Goal: Information Seeking & Learning: Check status

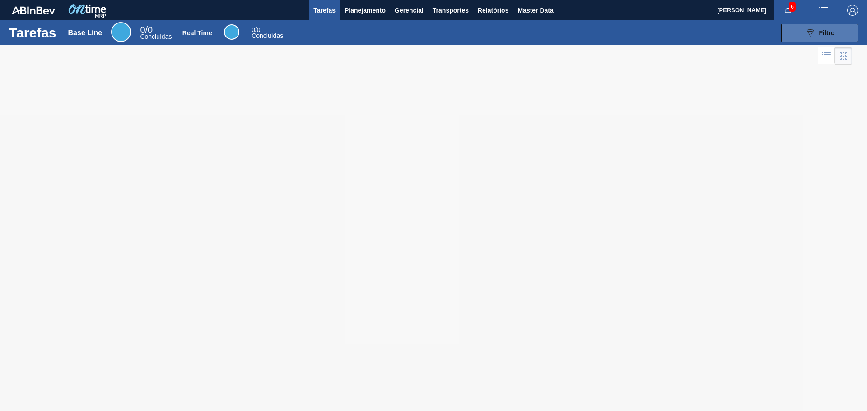
click at [806, 33] on icon "089F7B8B-B2A5-4AFE-B5C0-19BA573D28AC" at bounding box center [810, 33] width 11 height 11
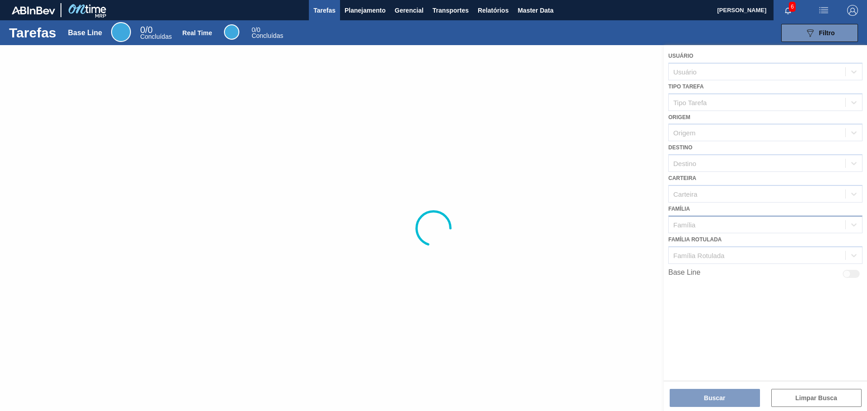
click at [689, 223] on div "Família" at bounding box center [684, 225] width 22 height 8
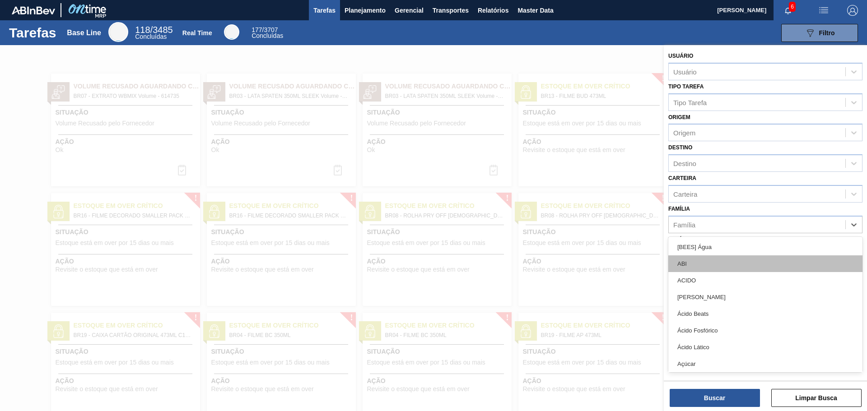
click at [692, 259] on div "ABI" at bounding box center [765, 264] width 194 height 17
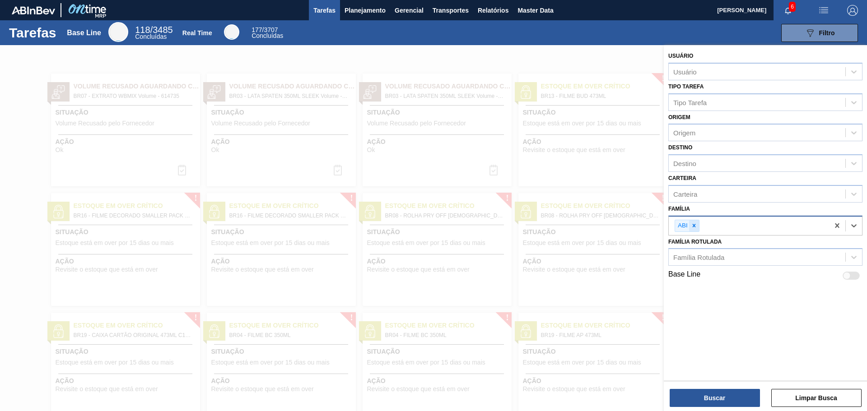
click at [693, 225] on icon at bounding box center [693, 225] width 3 height 3
click at [356, 10] on span "Planejamento" at bounding box center [365, 10] width 41 height 11
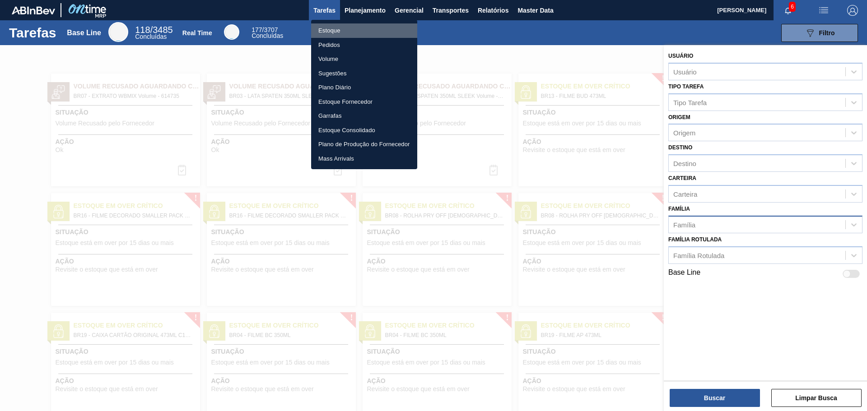
click at [343, 29] on li "Estoque" at bounding box center [364, 30] width 106 height 14
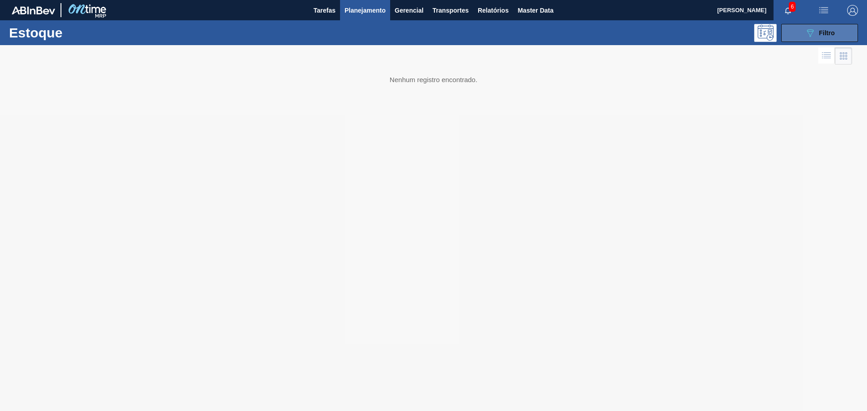
click at [827, 32] on span "Filtro" at bounding box center [827, 32] width 16 height 7
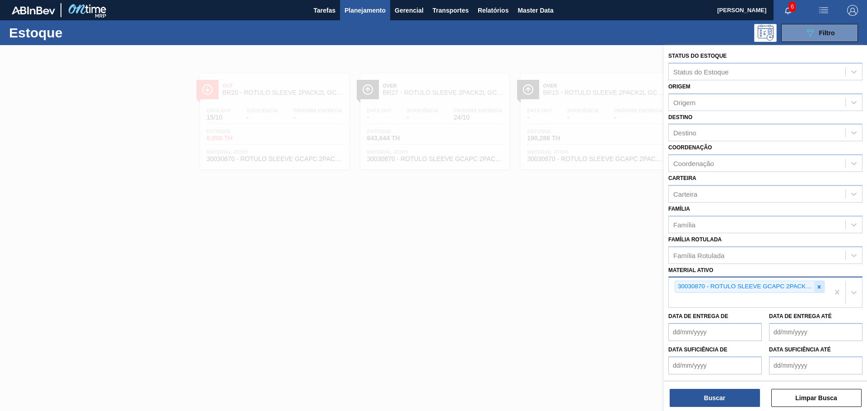
click at [818, 288] on icon at bounding box center [819, 287] width 6 height 6
paste ativo "30034066"
type ativo "30034066"
click at [715, 320] on div "30034066 - FILME CONTR 780X60 GCA LT350 MP NIV24" at bounding box center [765, 321] width 194 height 17
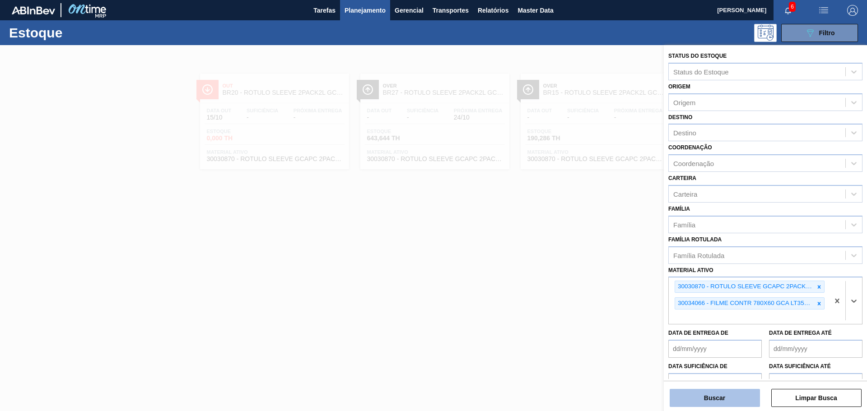
click at [719, 402] on button "Buscar" at bounding box center [715, 398] width 90 height 18
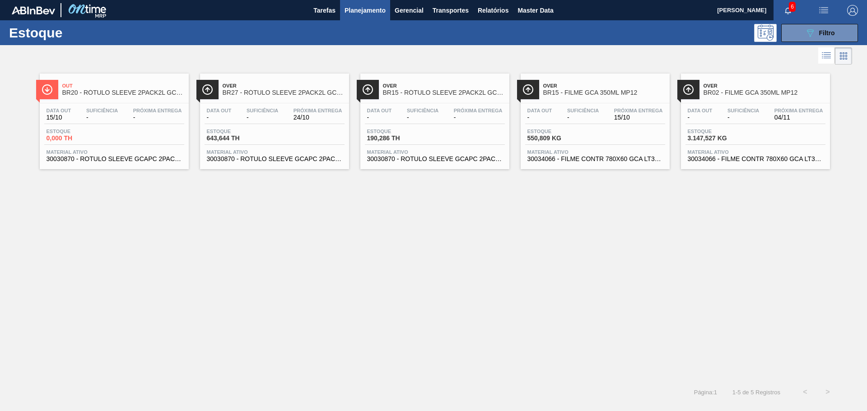
click at [615, 125] on div "Data out - Suficiência - Próxima Entrega 15/10 Estoque 550,809 KG Material ativ…" at bounding box center [595, 133] width 149 height 61
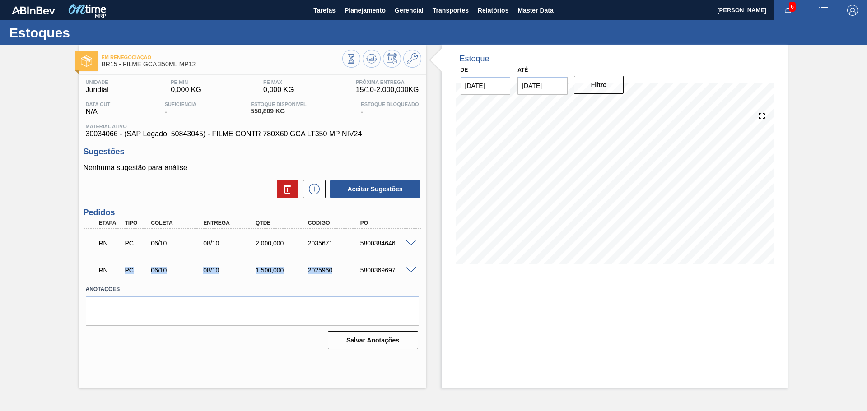
drag, startPoint x: 331, startPoint y: 275, endPoint x: 118, endPoint y: 273, distance: 212.7
click at [118, 273] on div "RN PC 06/10 08/10 1.500,000 2025960 5800369697" at bounding box center [250, 270] width 314 height 18
click at [185, 246] on div "06/10" at bounding box center [178, 243] width 59 height 7
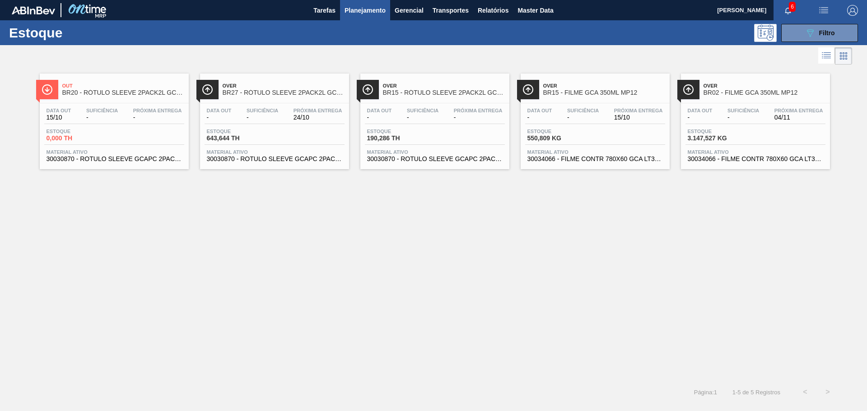
drag, startPoint x: 279, startPoint y: 289, endPoint x: 279, endPoint y: 301, distance: 11.3
click at [279, 289] on div "Out BR20 - RÓTULO SLEEVE 2PACK2L GCA + PC Data [DATE] Suficiência - Próxima Ent…" at bounding box center [433, 224] width 867 height 314
click at [809, 31] on icon "089F7B8B-B2A5-4AFE-B5C0-19BA573D28AC" at bounding box center [810, 33] width 11 height 11
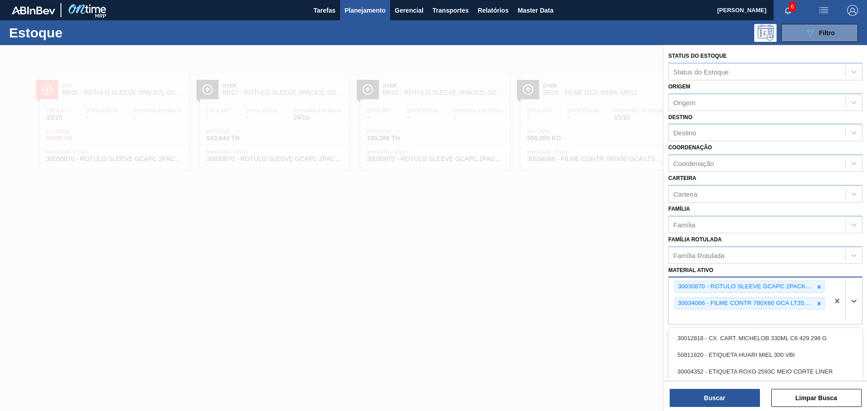
click at [706, 312] on div "30030870 - ROTULO SLEEVE GCAPC 2PACK2L NIV24 30034066 - FILME CONTR 780X60 GCA …" at bounding box center [749, 301] width 160 height 47
paste ativo "30012422"
type ativo "30012422"
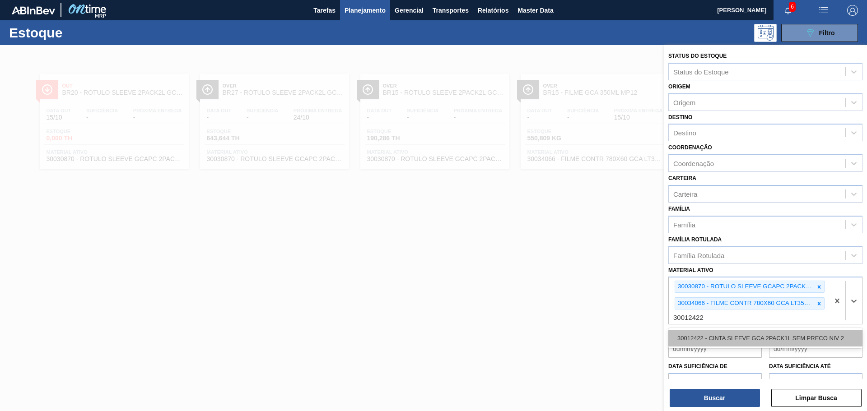
click at [711, 336] on div "30012422 - CINTA SLEEVE GCA 2PACK1L SEM PRECO NIV 2" at bounding box center [765, 338] width 194 height 17
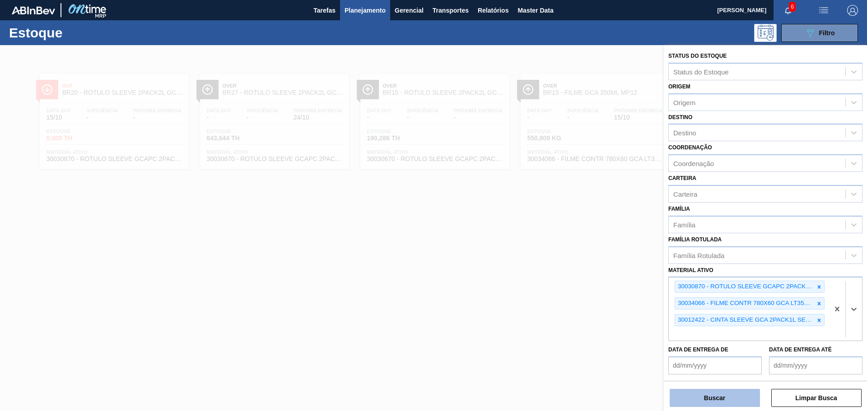
click at [723, 399] on button "Buscar" at bounding box center [715, 398] width 90 height 18
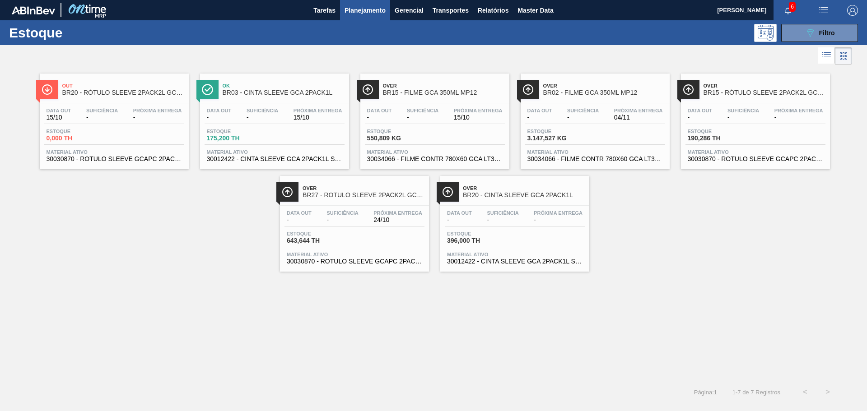
click at [325, 102] on div "Ok BR03 - CINTA SLEEVE GCA 2PACK1L Data out - Suficiência - Próxima Entrega 15/…" at bounding box center [274, 122] width 149 height 96
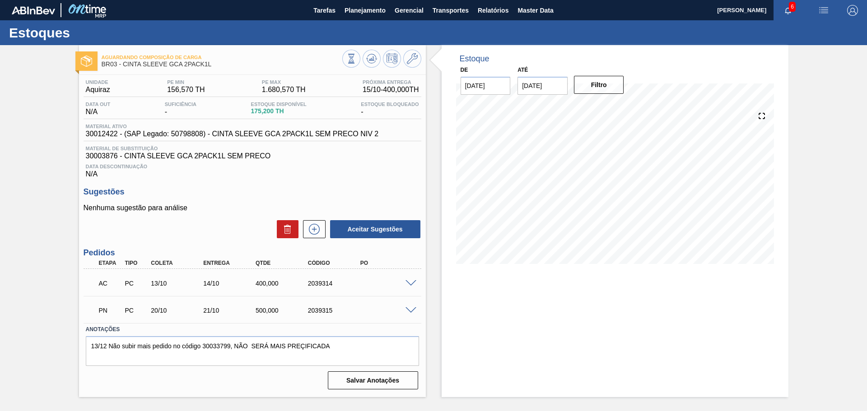
click at [411, 282] on span at bounding box center [410, 283] width 11 height 7
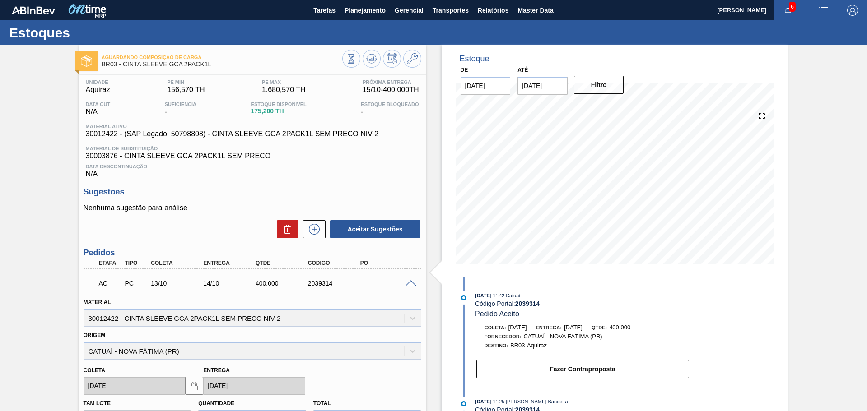
click at [406, 283] on span at bounding box center [410, 283] width 11 height 7
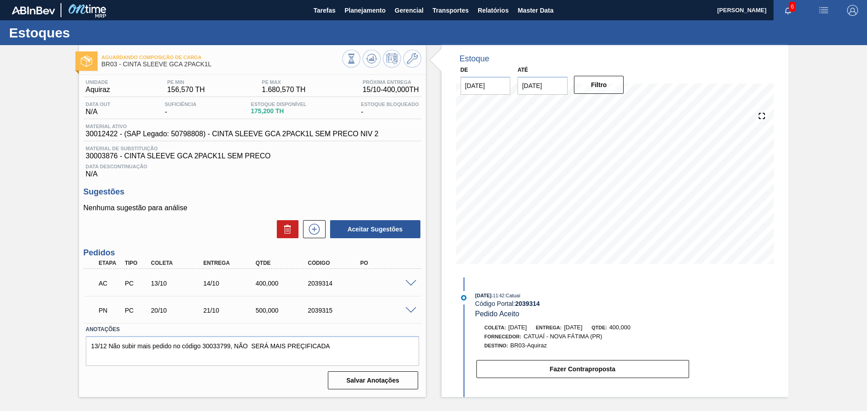
click at [411, 310] on span at bounding box center [410, 310] width 11 height 7
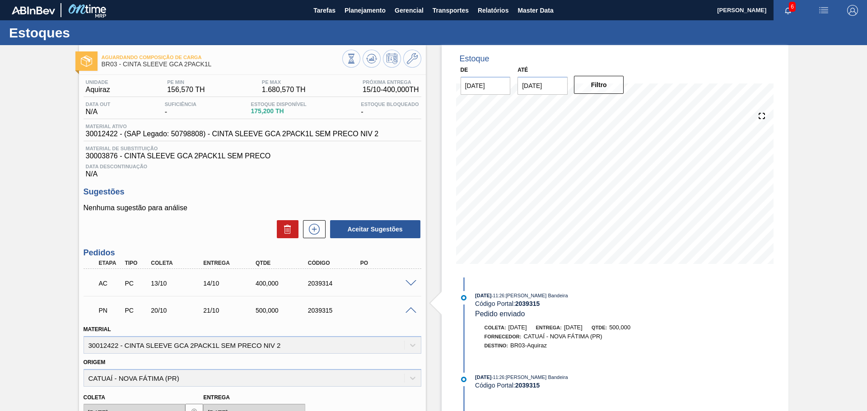
click at [406, 310] on span at bounding box center [410, 310] width 11 height 7
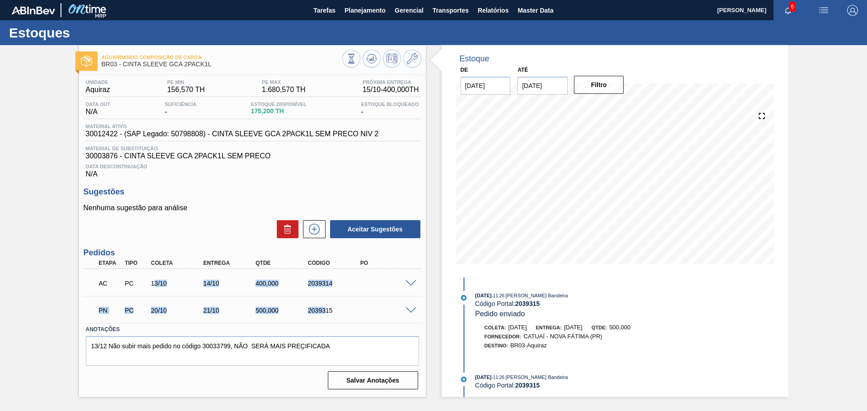
drag, startPoint x: 155, startPoint y: 280, endPoint x: 325, endPoint y: 312, distance: 172.3
click at [325, 312] on div "AC PC 13/10 14/10 400,000 2039314 Material 30012422 - CINTA SLEEVE GCA 2PACK1L …" at bounding box center [253, 296] width 338 height 54
click at [368, 324] on label "Anotações" at bounding box center [252, 329] width 333 height 13
click at [275, 294] on div "AC PC 13/10 14/10 400,000 2039314 Material 30012422 - CINTA SLEEVE GCA 2PACK1L …" at bounding box center [253, 282] width 338 height 27
drag, startPoint x: 254, startPoint y: 280, endPoint x: 276, endPoint y: 325, distance: 49.5
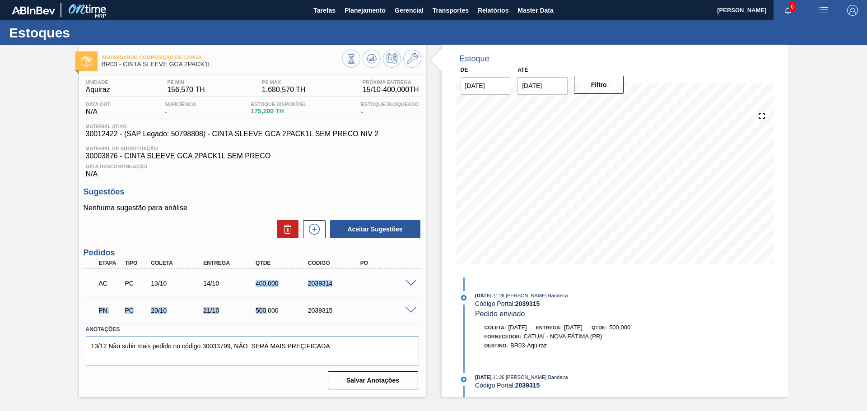
click at [266, 308] on div "AC PC 13/10 14/10 400,000 2039314 Material 30012422 - CINTA SLEEVE GCA 2PACK1L …" at bounding box center [253, 296] width 338 height 54
drag, startPoint x: 278, startPoint y: 314, endPoint x: 283, endPoint y: 314, distance: 5.4
click at [278, 314] on div "PN PC 20/10 21/10 500,000 2039315" at bounding box center [250, 310] width 314 height 18
drag, startPoint x: 334, startPoint y: 310, endPoint x: 94, endPoint y: 276, distance: 242.1
click at [94, 276] on div "AC PC 13/10 14/10 400,000 2039314 Material 30012422 - CINTA SLEEVE GCA 2PACK1L …" at bounding box center [253, 296] width 338 height 54
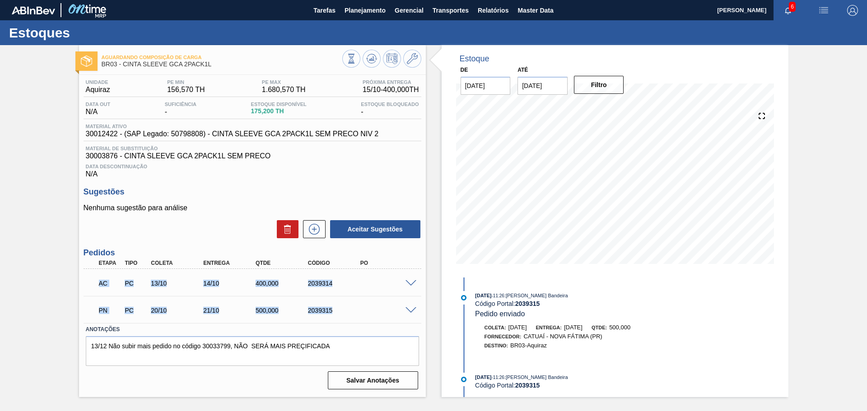
click at [314, 299] on div "PN PC 20/10 21/10 500,000 2039315" at bounding box center [253, 309] width 338 height 23
click at [352, 308] on div "2039315" at bounding box center [335, 310] width 59 height 7
click at [427, 163] on div "Estoque De [DATE] Até [DATE] Filtro [DATE] 11:26 : [PERSON_NAME] Bandeira Códig…" at bounding box center [607, 221] width 363 height 352
click at [358, 14] on span "Planejamento" at bounding box center [365, 10] width 41 height 11
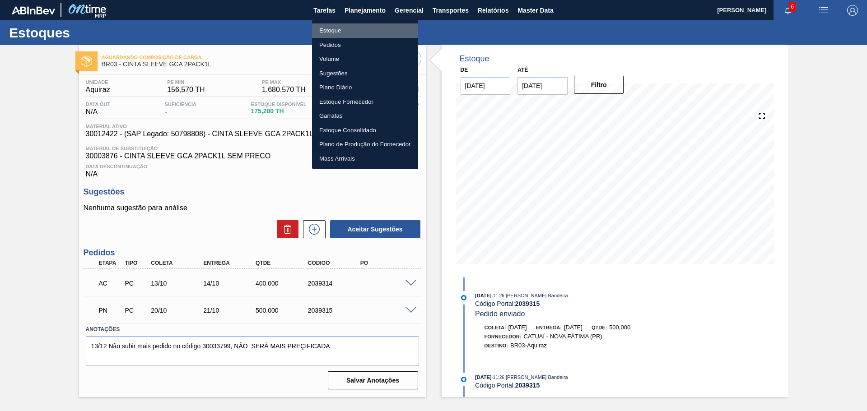
click at [339, 27] on li "Estoque" at bounding box center [365, 30] width 106 height 14
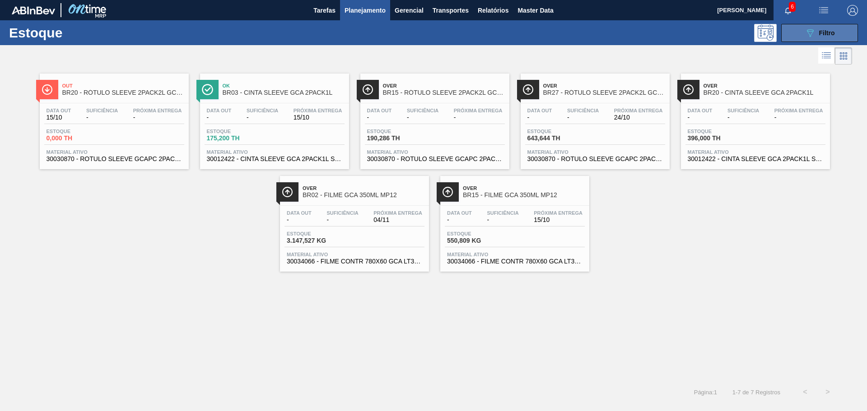
click at [814, 35] on icon "089F7B8B-B2A5-4AFE-B5C0-19BA573D28AC" at bounding box center [810, 33] width 11 height 11
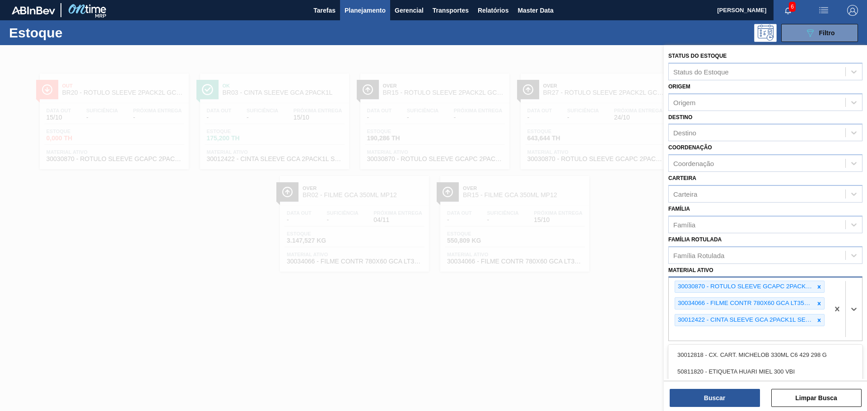
click at [708, 332] on div "30030870 - ROTULO SLEEVE GCAPC 2PACK2L NIV24 30034066 - FILME CONTR 780X60 GCA …" at bounding box center [749, 309] width 160 height 63
paste ativo "30030864"
type ativo "30030864"
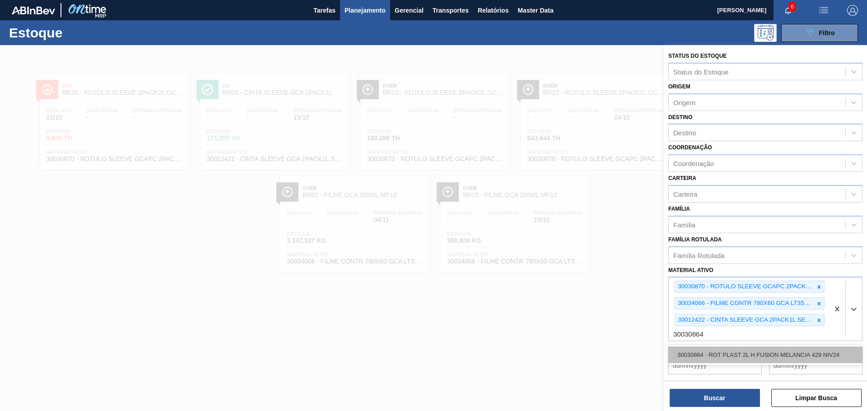
click at [718, 354] on div "30030864 - ROT PLAST 2L H FUSION MELANCIA 429 NIV24" at bounding box center [765, 355] width 194 height 17
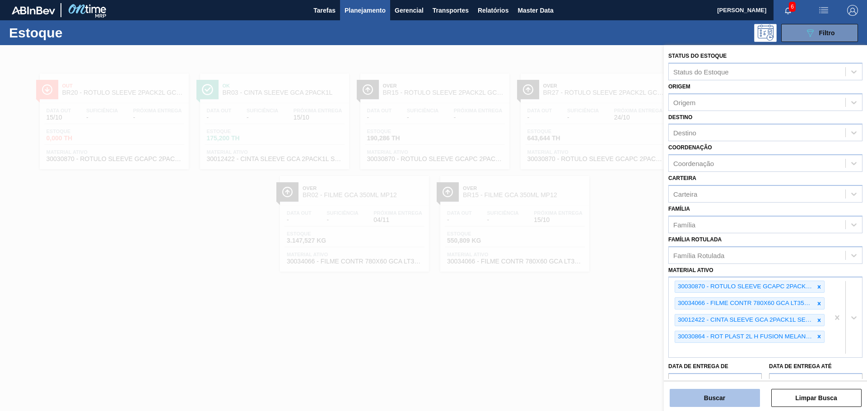
click at [712, 397] on button "Buscar" at bounding box center [715, 398] width 90 height 18
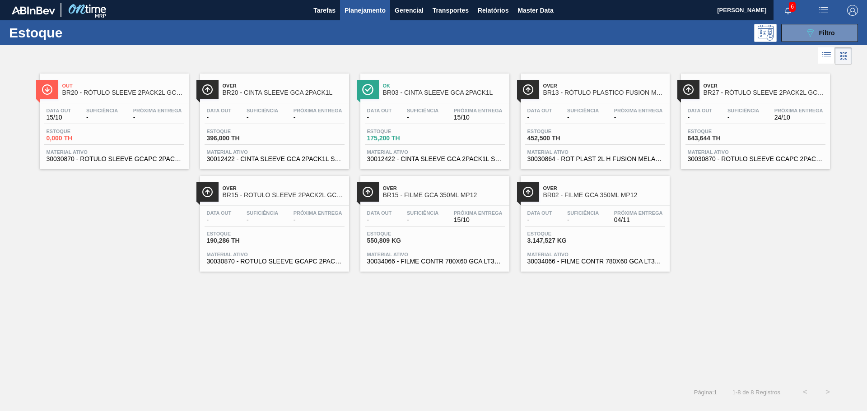
click at [595, 106] on div "Data out - Suficiência - Próxima Entrega - Estoque 452,500 TH Material ativo 30…" at bounding box center [595, 133] width 149 height 61
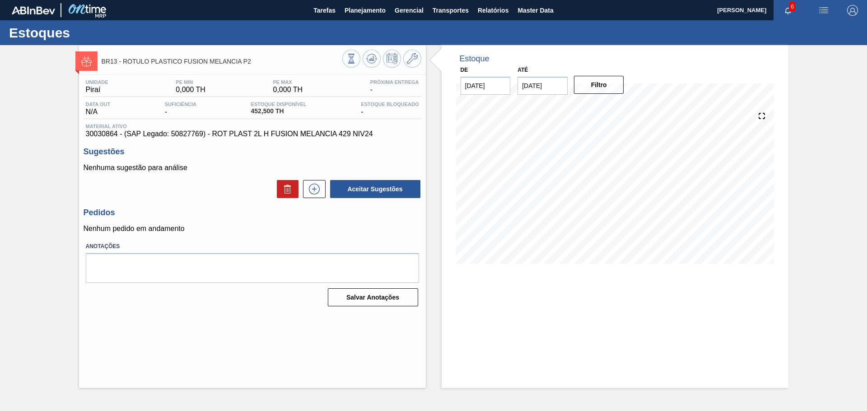
click at [278, 133] on span "30030864 - (SAP Legado: 50827769) - ROT PLAST 2L H FUSION MELANCIA 429 NIV24" at bounding box center [252, 134] width 333 height 8
click at [408, 62] on icon at bounding box center [412, 58] width 11 height 11
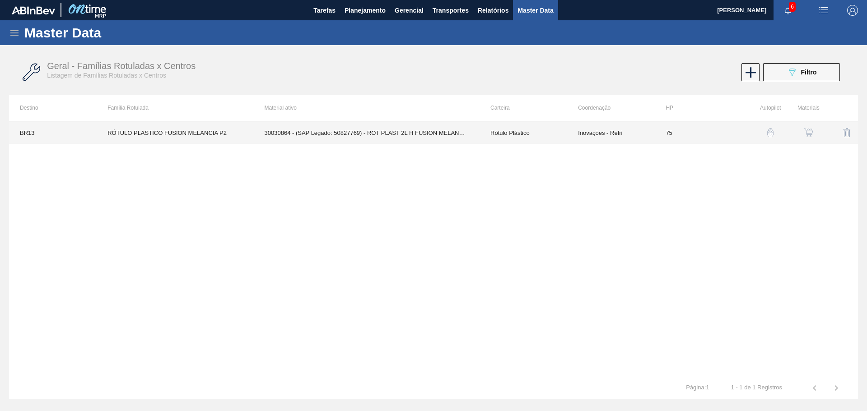
click at [330, 129] on td "30030864 - (SAP Legado: 50827769) - ROT PLAST 2L H FUSION MELANCIA 429 NIV24" at bounding box center [367, 132] width 226 height 23
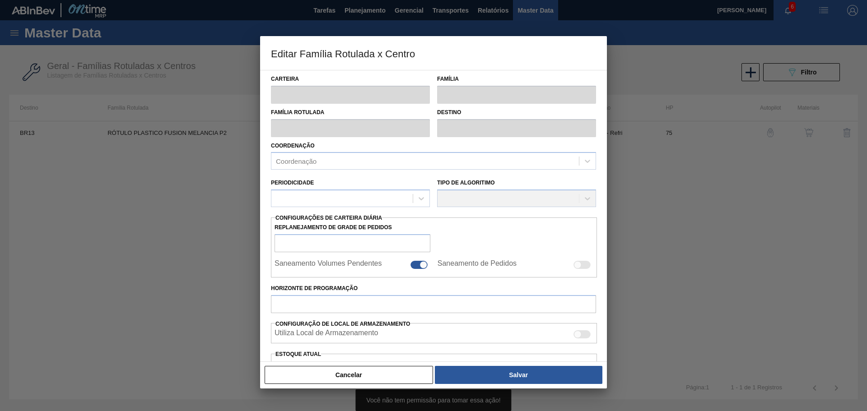
type input "Rótulo Plástico"
type input "RÓTULO PLASTICO FUSION MELANCIA P2"
type input "BR13 - Piraí"
type input "75"
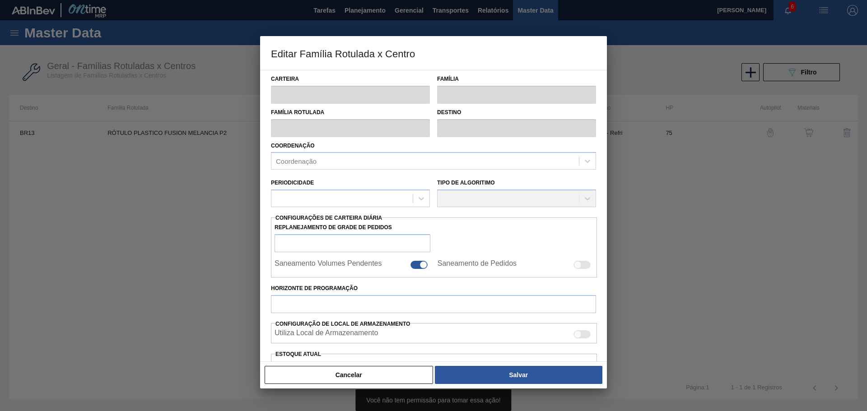
type input "0"
type input "100"
type input "0,000"
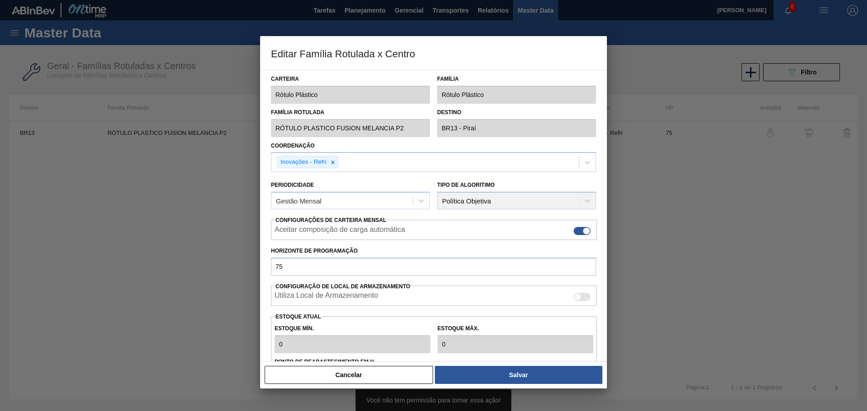
type input "0"
click at [396, 374] on button "Cancelar" at bounding box center [349, 375] width 168 height 18
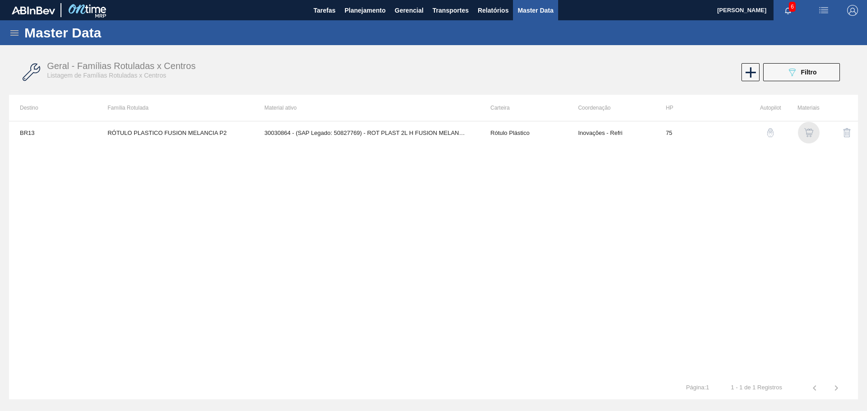
click at [807, 134] on img "button" at bounding box center [808, 132] width 9 height 9
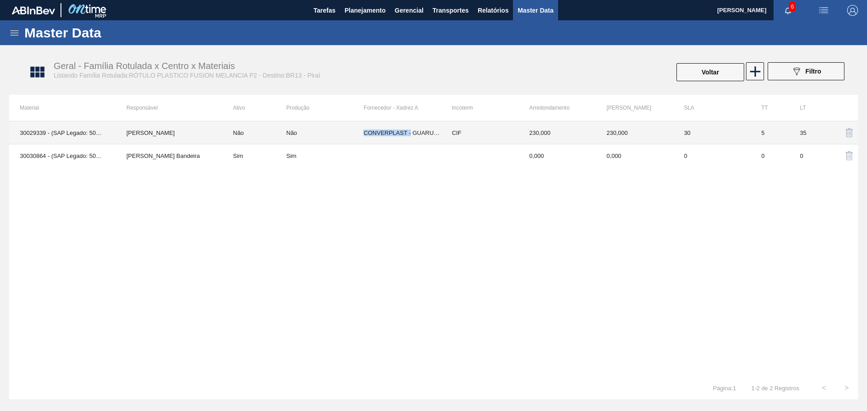
drag, startPoint x: 411, startPoint y: 136, endPoint x: 365, endPoint y: 136, distance: 46.1
click at [365, 136] on td "CONVERPLAST - GUARULHOS (SP)" at bounding box center [401, 132] width 77 height 23
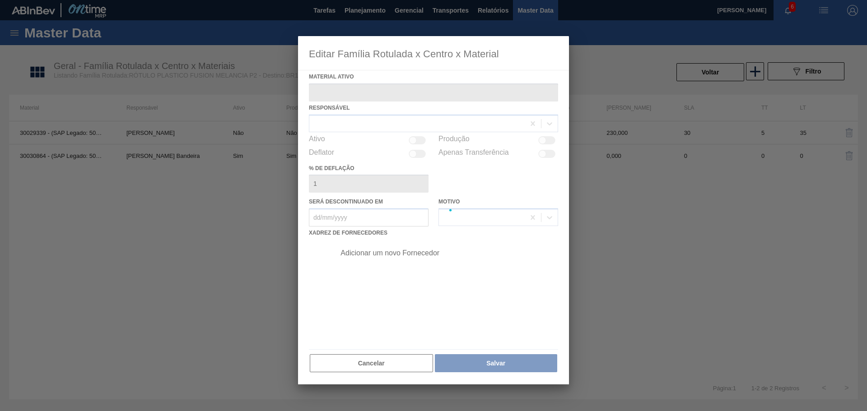
type ativo "30029339 - (SAP Legado: 50816635) - ROT PLAST 2L H FUSION MELANCIA 429"
checkbox input "true"
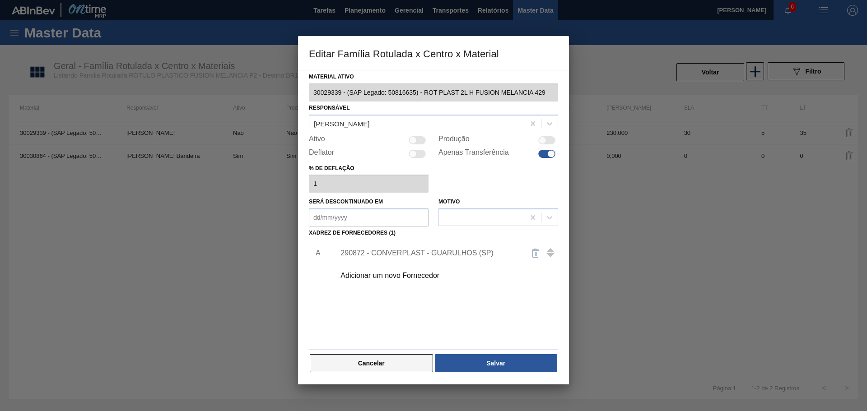
click at [383, 362] on button "Cancelar" at bounding box center [371, 363] width 123 height 18
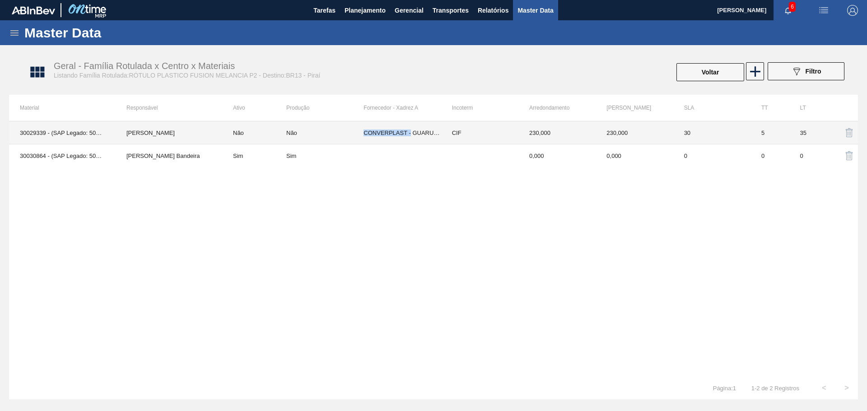
click at [376, 130] on td "CONVERPLAST - GUARULHOS (SP)" at bounding box center [401, 132] width 77 height 23
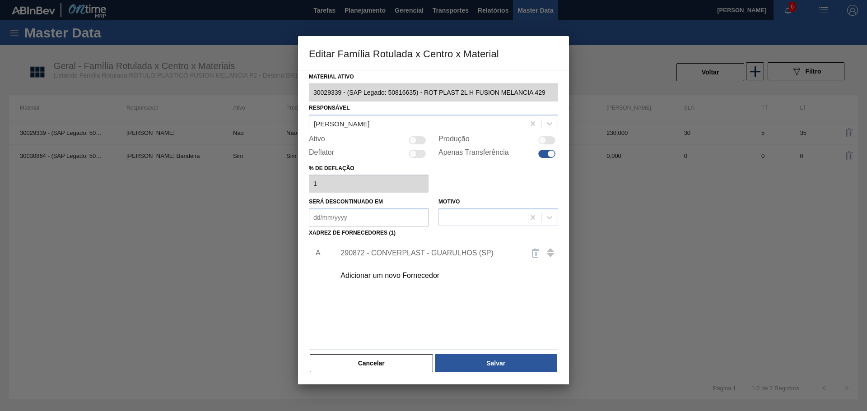
click at [232, 181] on div at bounding box center [433, 205] width 867 height 411
click at [383, 365] on button "Cancelar" at bounding box center [371, 363] width 123 height 18
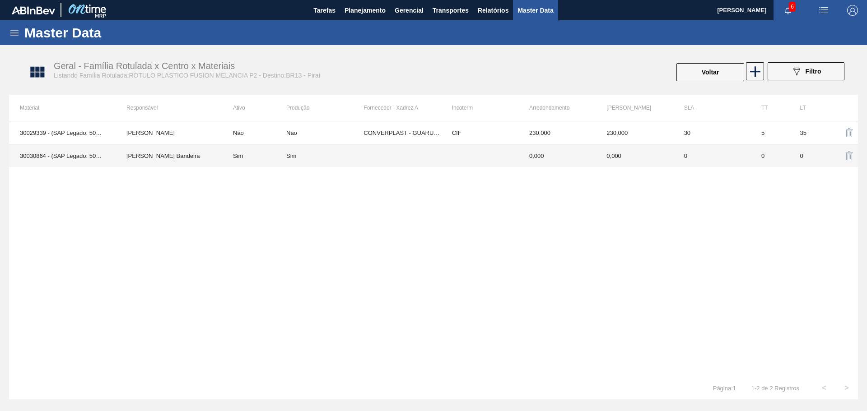
click at [480, 150] on td at bounding box center [479, 155] width 77 height 23
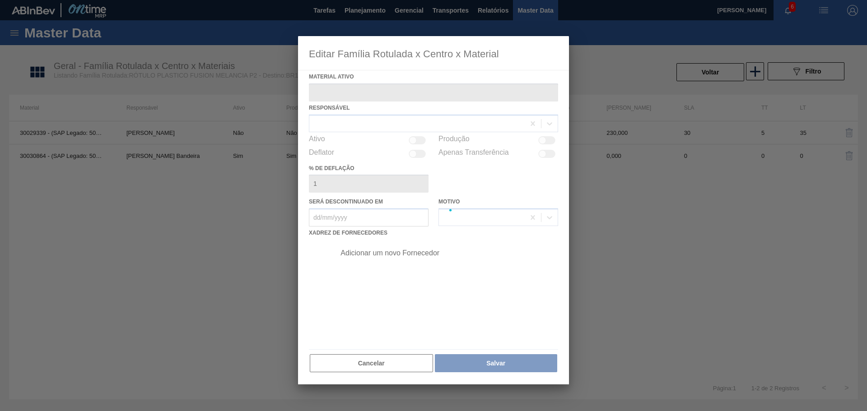
type ativo "30030864 - (SAP Legado: 50827769) - ROT PLAST 2L H FUSION MELANCIA 429 NIV24"
checkbox input "true"
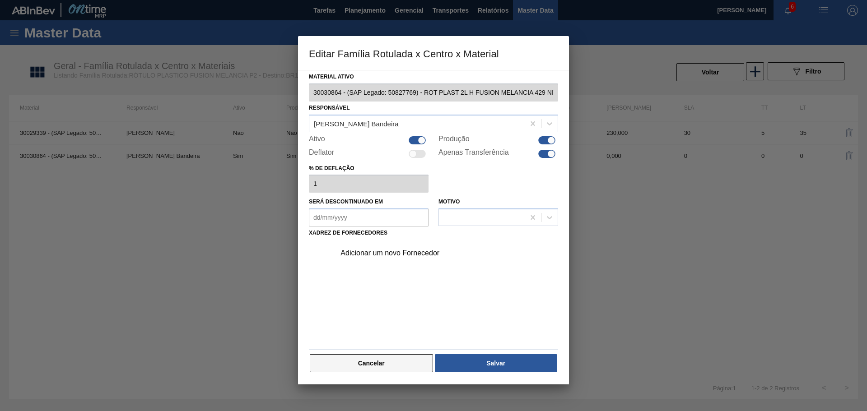
click at [393, 362] on button "Cancelar" at bounding box center [371, 363] width 123 height 18
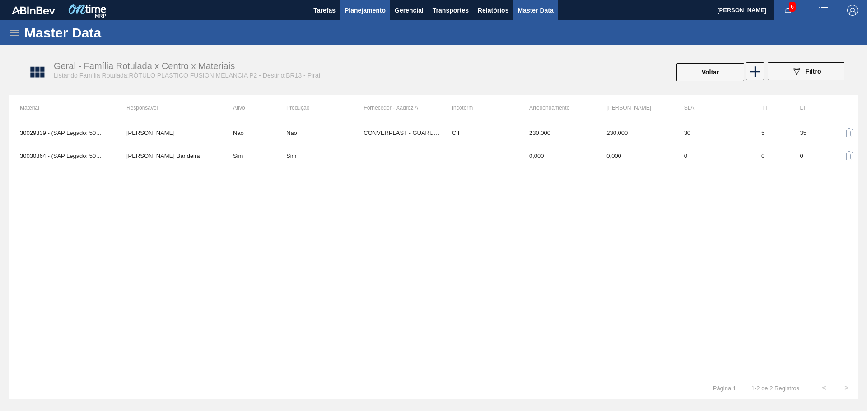
click at [354, 13] on span "Planejamento" at bounding box center [365, 10] width 41 height 11
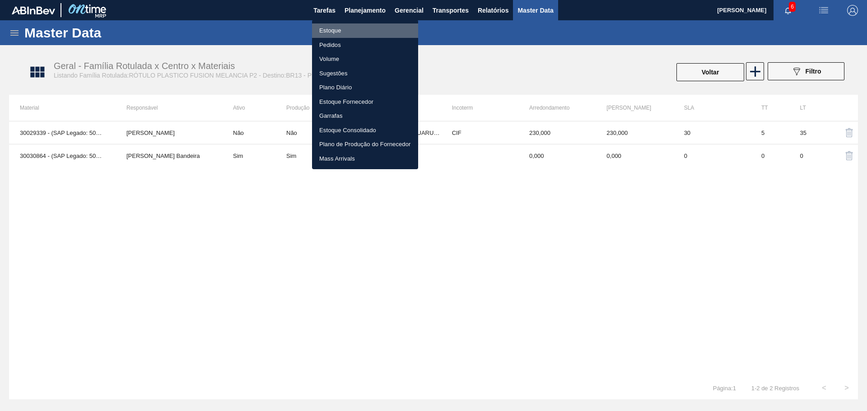
click at [348, 27] on li "Estoque" at bounding box center [365, 30] width 106 height 14
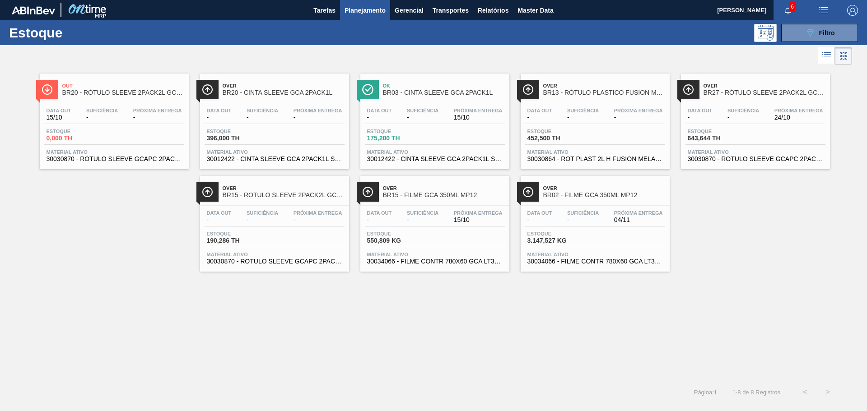
click at [821, 22] on div "Estoque 089F7B8B-B2A5-4AFE-B5C0-19BA573D28AC Filtro" at bounding box center [433, 32] width 867 height 25
click at [800, 35] on button "089F7B8B-B2A5-4AFE-B5C0-19BA573D28AC Filtro" at bounding box center [819, 33] width 77 height 18
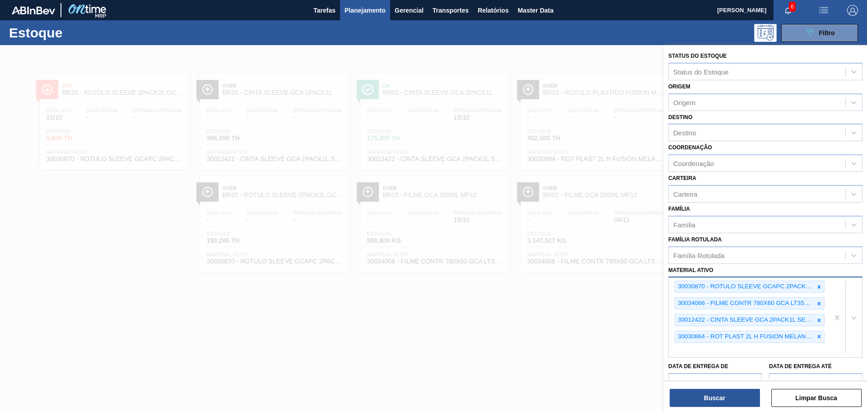
click at [703, 348] on div "30030870 - ROTULO SLEEVE GCAPC 2PACK2L NIV24 30034066 - FILME CONTR 780X60 GCA …" at bounding box center [749, 318] width 160 height 80
type ativo "30031905"
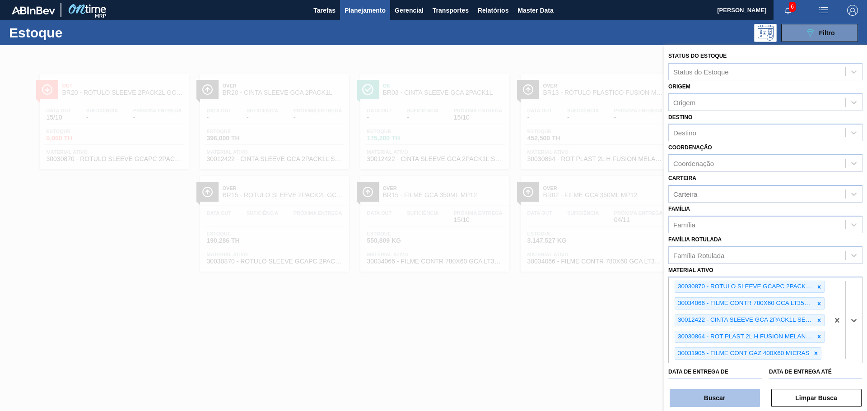
click at [724, 395] on button "Buscar" at bounding box center [715, 398] width 90 height 18
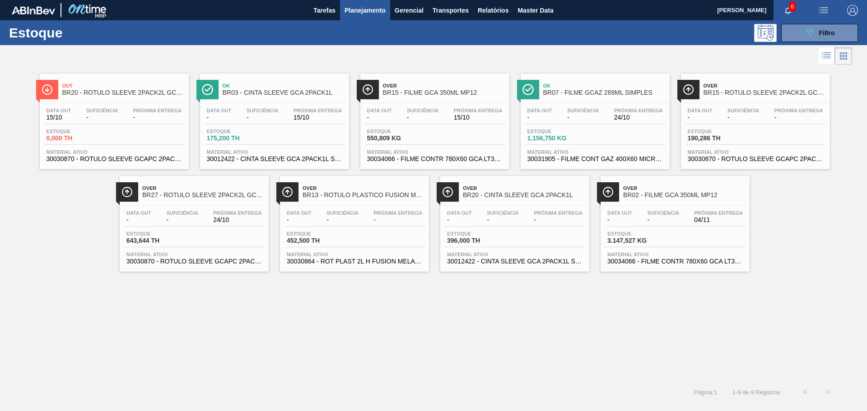
click at [566, 109] on div "Suficiência -" at bounding box center [583, 114] width 36 height 13
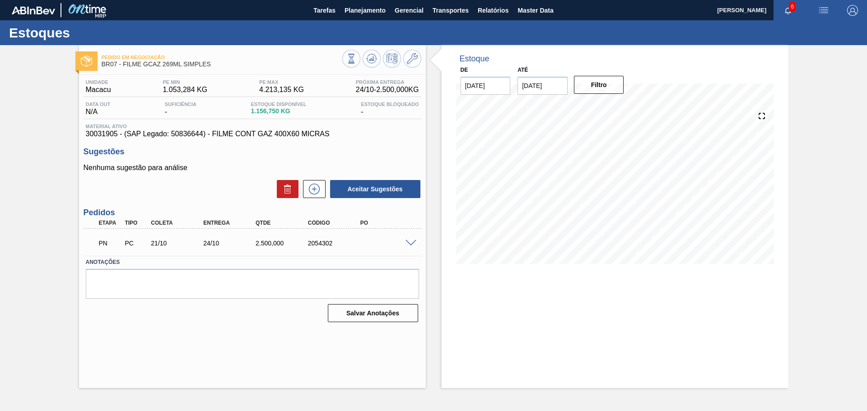
click at [384, 265] on label "Anotações" at bounding box center [252, 262] width 333 height 13
click at [411, 244] on span at bounding box center [410, 243] width 11 height 7
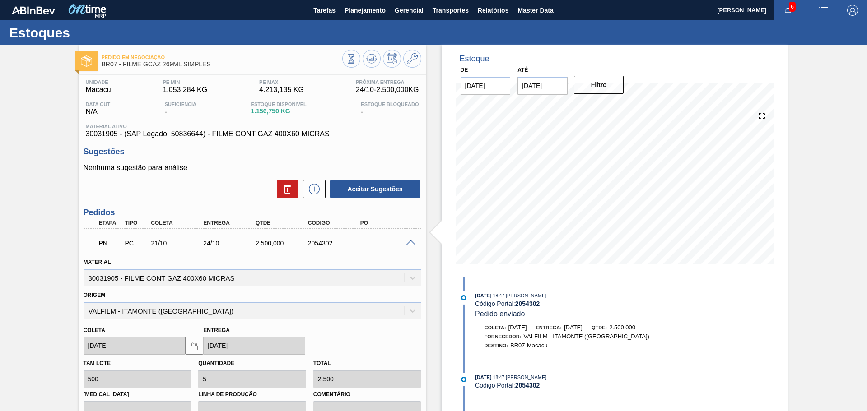
click at [410, 245] on span at bounding box center [410, 243] width 11 height 7
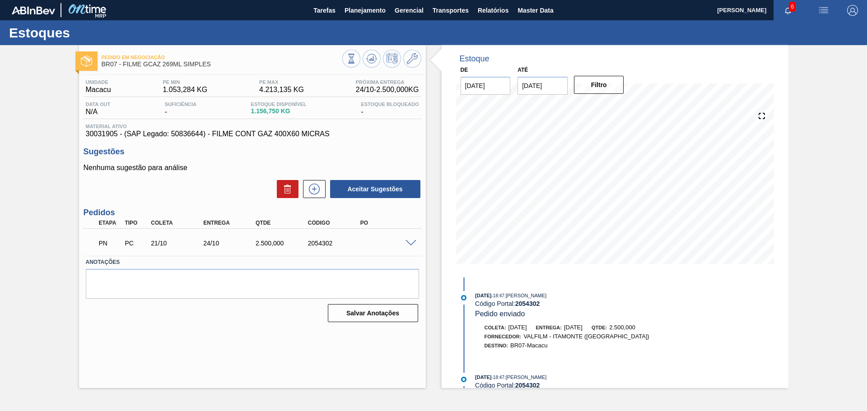
click at [205, 357] on div "Pedido em Negociação BR07 - FILME GCAZ 269ML SIMPLES Unidade Macacu PE MIN 1.05…" at bounding box center [252, 216] width 347 height 343
